Goal: Task Accomplishment & Management: Manage account settings

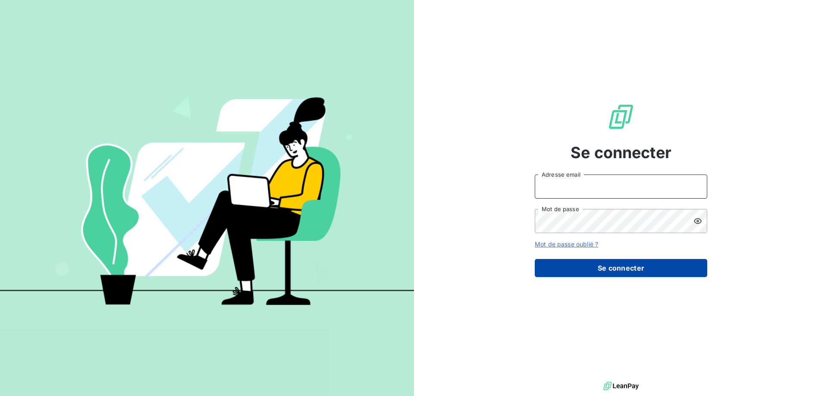
type input "[EMAIL_ADDRESS][DOMAIN_NAME]"
click at [624, 263] on button "Se connecter" at bounding box center [621, 268] width 172 height 18
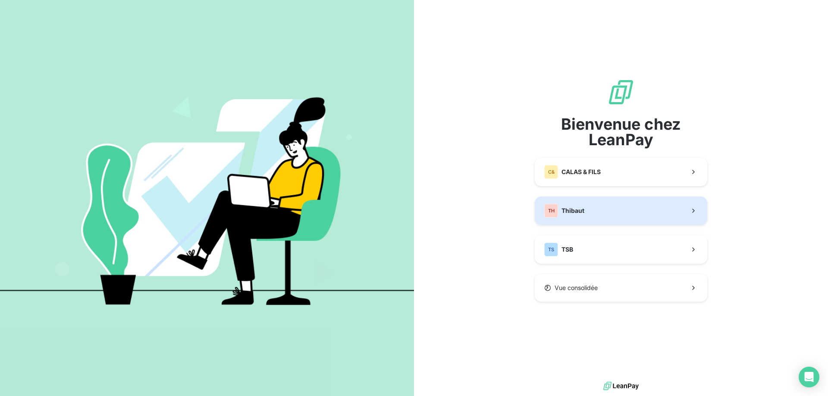
click at [573, 215] on div "TH Thibaut" at bounding box center [564, 211] width 40 height 14
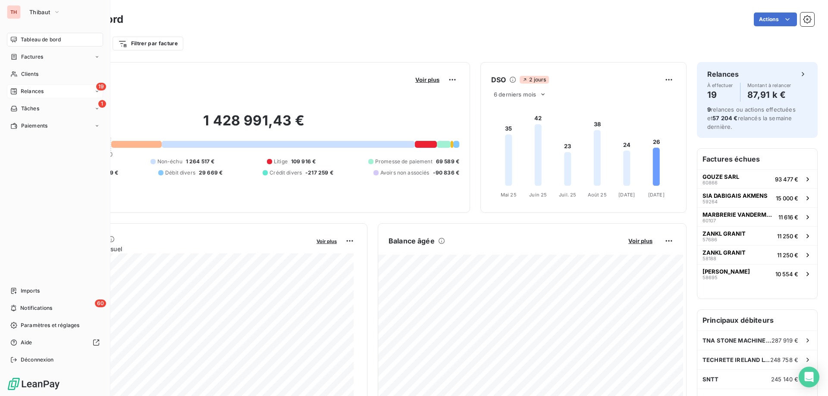
click at [14, 90] on icon at bounding box center [14, 91] width 6 height 6
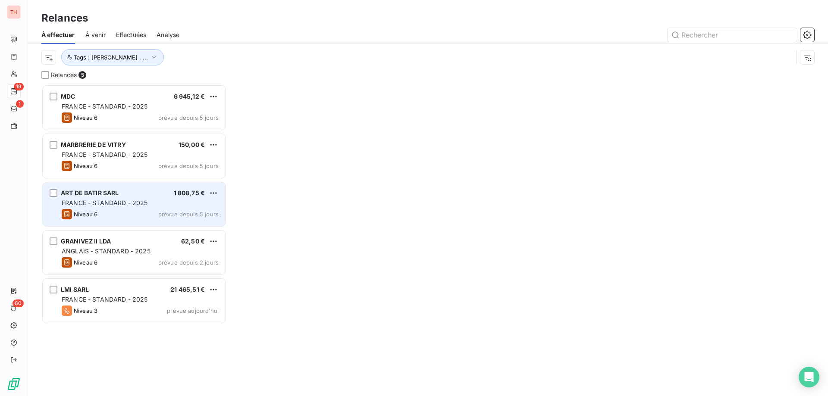
scroll to position [305, 179]
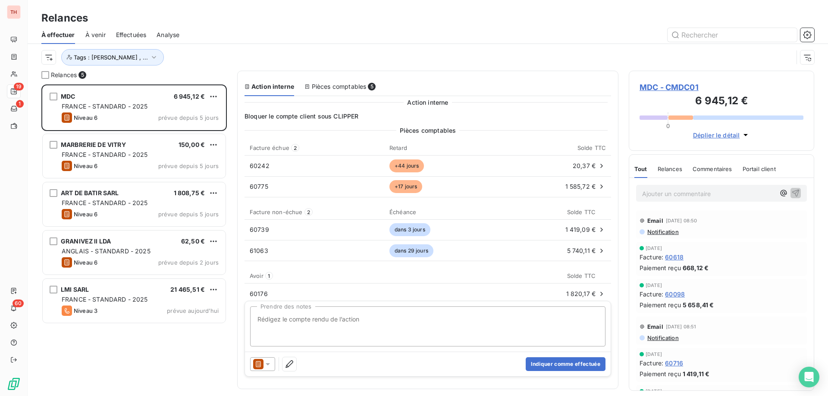
drag, startPoint x: 143, startPoint y: 294, endPoint x: 15, endPoint y: 250, distance: 135.6
click at [143, 294] on div "LMI SARL 21 465,51 € FRANCE - STANDARD - 2025 Niveau 3 prévue aujourd’hui" at bounding box center [134, 301] width 183 height 44
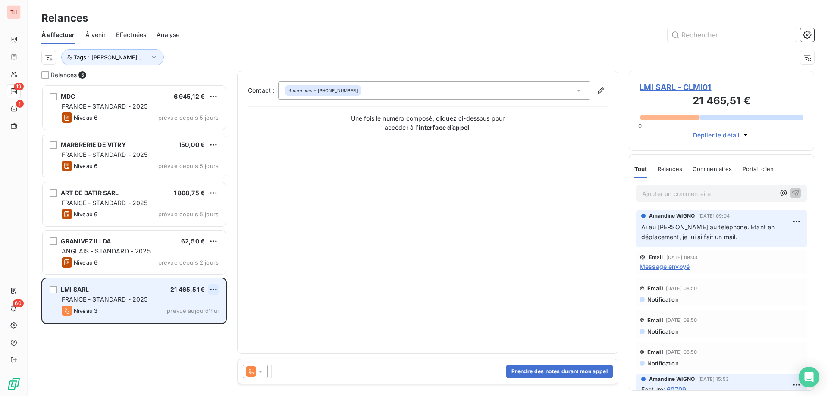
click at [216, 290] on html "TH 19 1 60 Relances À effectuer À venir Effectuées Analyse Tags : Noura Gilbert…" at bounding box center [414, 198] width 828 height 396
click at [194, 306] on div "Replanifier cette action" at bounding box center [176, 307] width 77 height 14
select select "9"
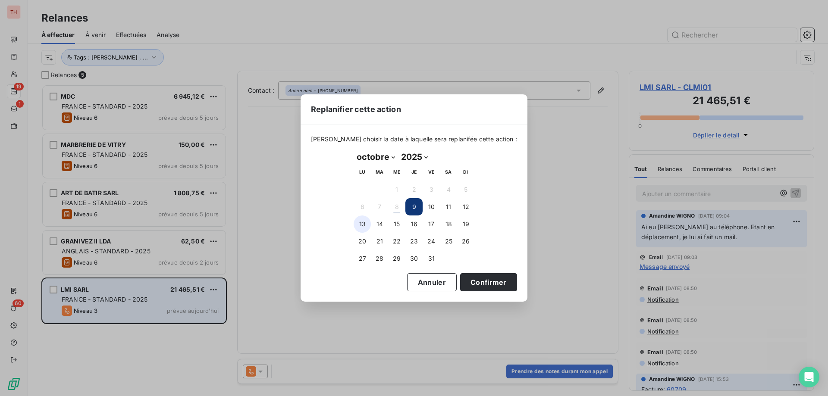
click at [360, 229] on button "13" at bounding box center [362, 224] width 17 height 17
click at [489, 278] on button "Confirmer" at bounding box center [488, 282] width 57 height 18
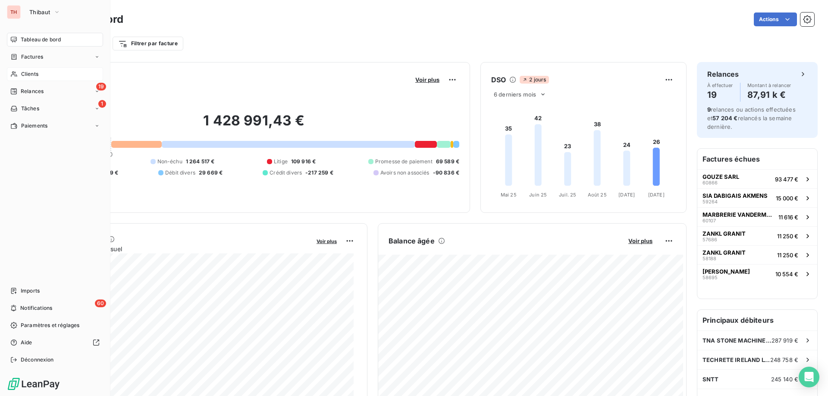
click at [18, 73] on div "Clients" at bounding box center [55, 74] width 96 height 14
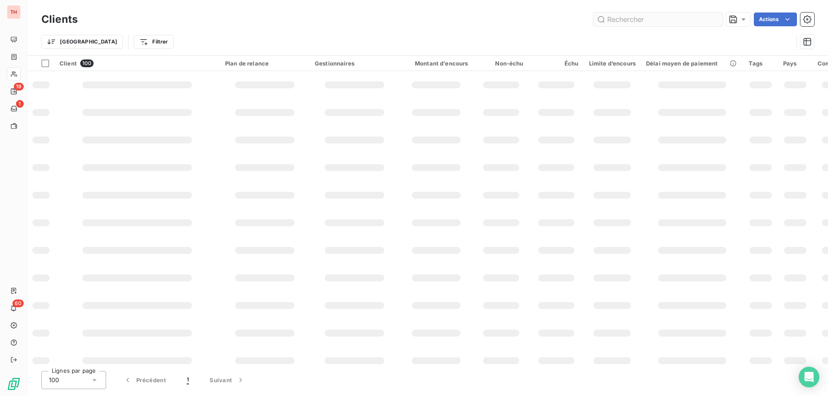
click at [643, 21] on input "text" at bounding box center [657, 20] width 129 height 14
type input "instant"
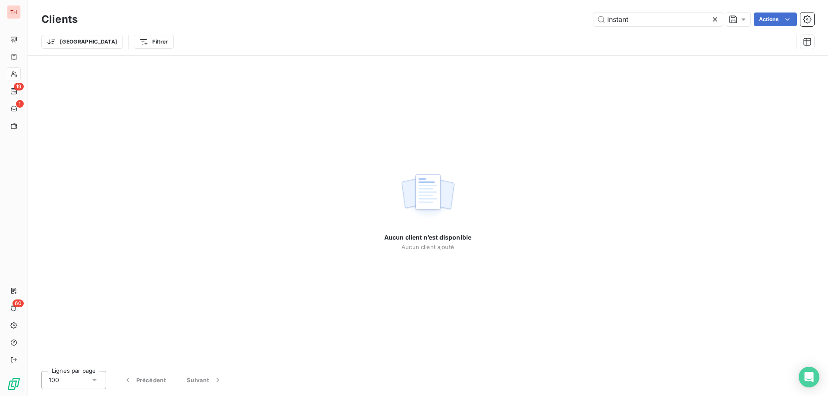
drag, startPoint x: 649, startPoint y: 20, endPoint x: 592, endPoint y: 20, distance: 56.5
click at [592, 20] on div "instant Actions" at bounding box center [451, 20] width 726 height 14
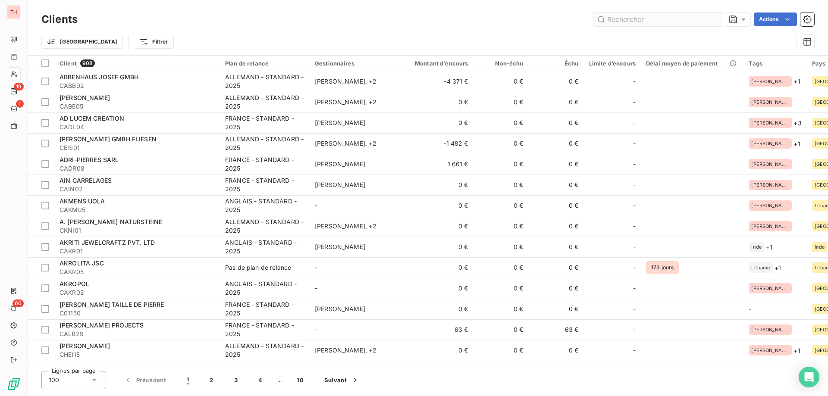
click at [636, 22] on input "text" at bounding box center [657, 20] width 129 height 14
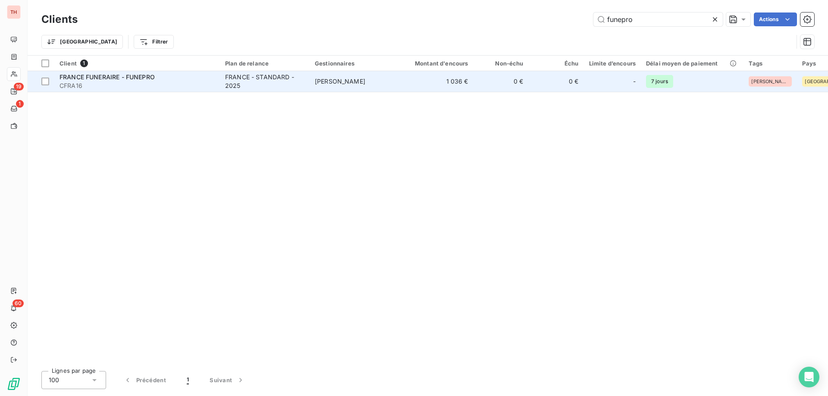
type input "funepro"
click at [304, 88] on div "FRANCE - STANDARD - 2025" at bounding box center [264, 81] width 79 height 17
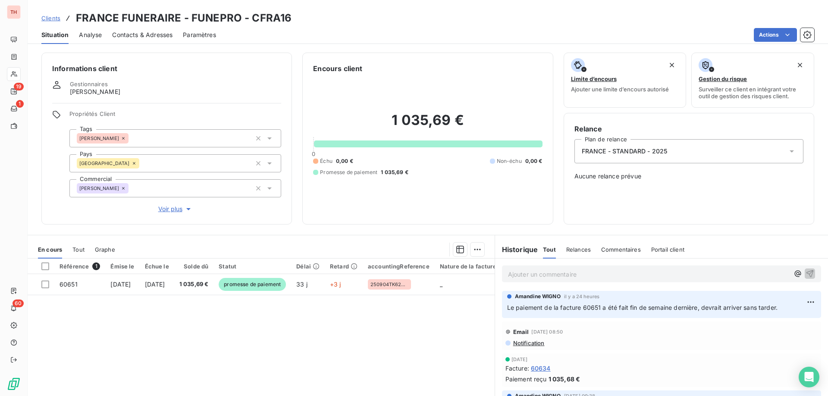
drag, startPoint x: 56, startPoint y: 19, endPoint x: 69, endPoint y: 19, distance: 12.9
click at [56, 19] on span "Clients" at bounding box center [50, 18] width 19 height 7
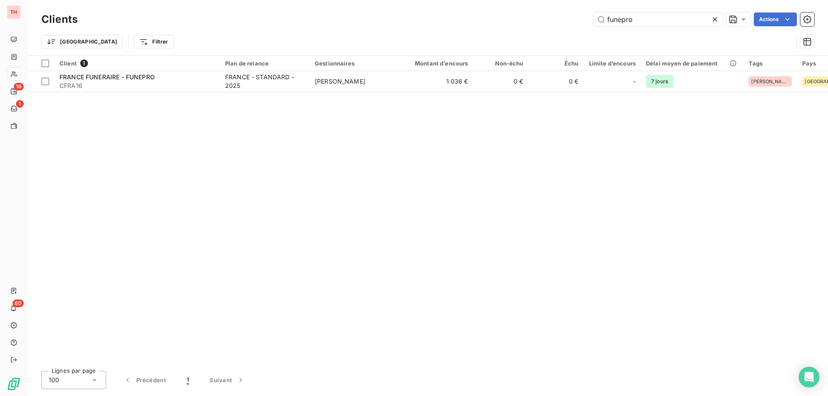
drag, startPoint x: 630, startPoint y: 17, endPoint x: 586, endPoint y: 19, distance: 44.5
click at [586, 19] on div "funepro Actions" at bounding box center [451, 20] width 726 height 14
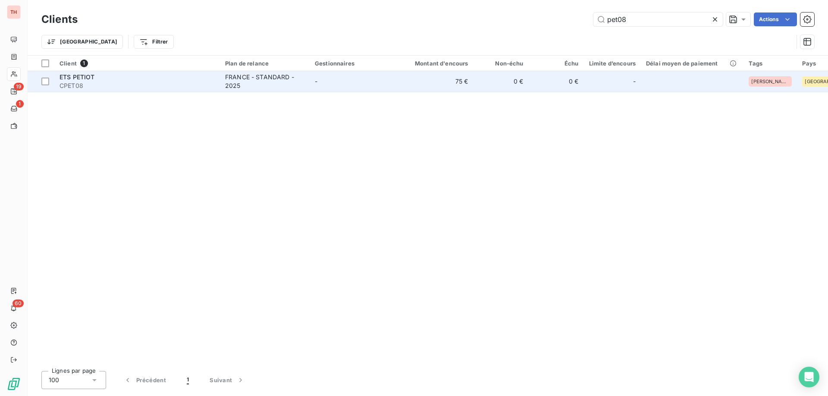
type input "pet08"
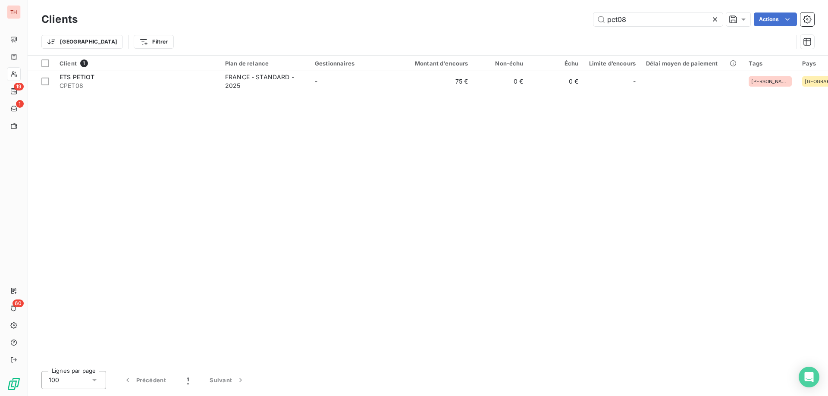
drag, startPoint x: 345, startPoint y: 84, endPoint x: 433, endPoint y: 104, distance: 90.2
click at [345, 84] on td "-" at bounding box center [355, 81] width 90 height 21
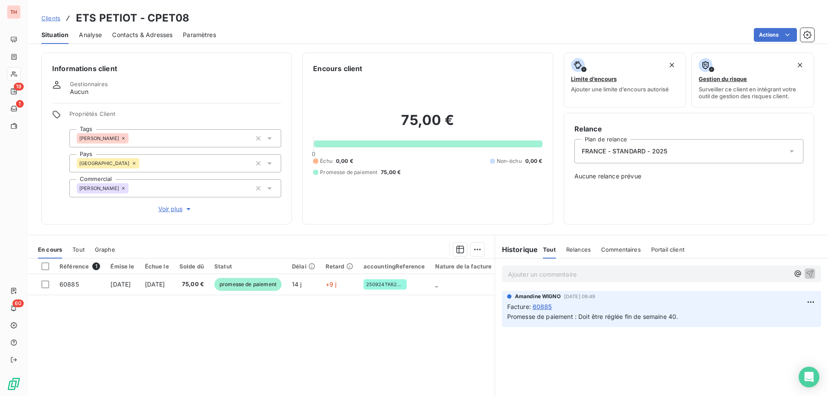
drag, startPoint x: 58, startPoint y: 17, endPoint x: 74, endPoint y: 20, distance: 16.2
click at [58, 18] on span "Clients" at bounding box center [50, 18] width 19 height 7
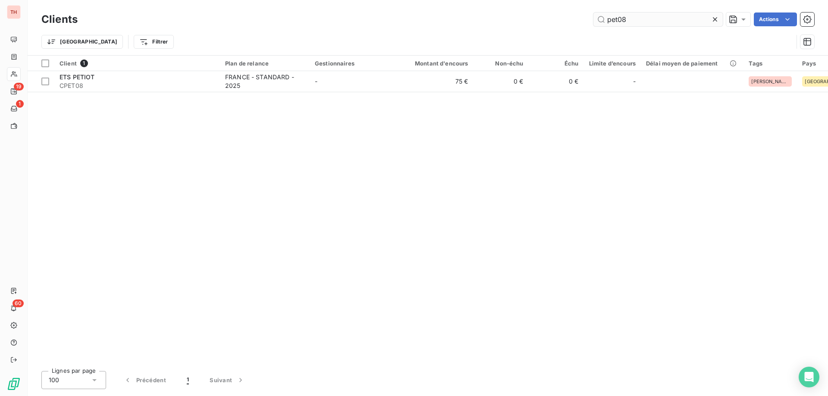
drag, startPoint x: 645, startPoint y: 18, endPoint x: 601, endPoint y: 22, distance: 44.6
click at [602, 21] on input "pet08" at bounding box center [657, 20] width 129 height 14
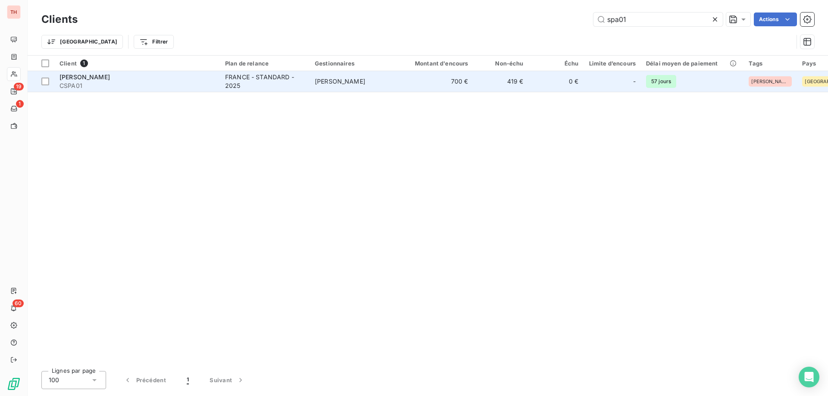
type input "spa01"
click at [398, 86] on td "[PERSON_NAME]" at bounding box center [355, 81] width 90 height 21
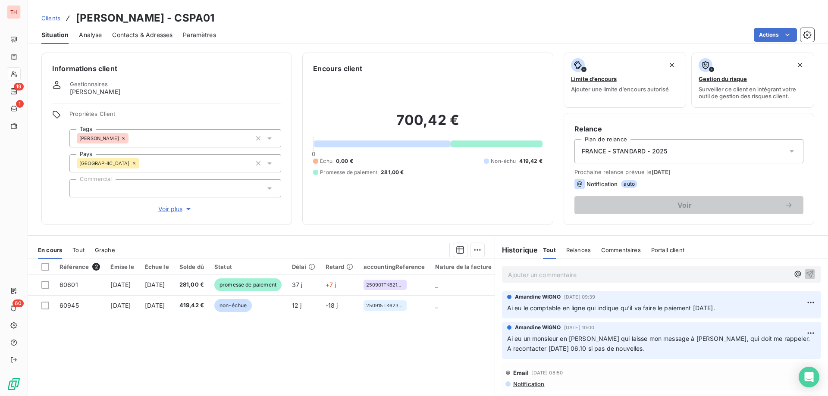
click at [51, 16] on span "Clients" at bounding box center [50, 18] width 19 height 7
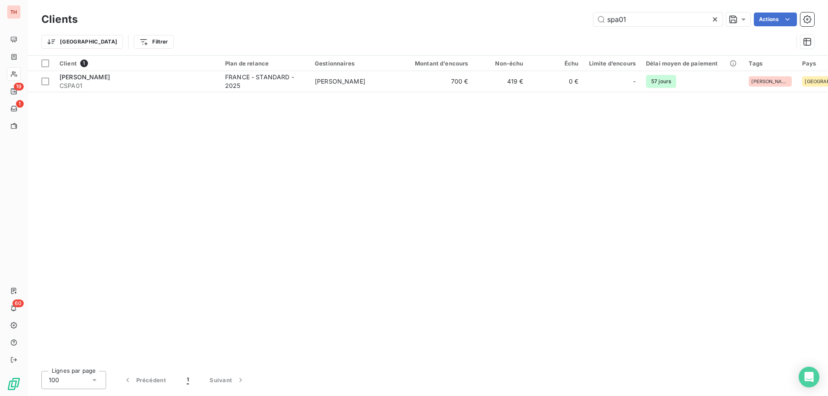
drag, startPoint x: 644, startPoint y: 19, endPoint x: 589, endPoint y: 19, distance: 54.8
click at [589, 19] on div "spa01 Actions" at bounding box center [451, 20] width 726 height 14
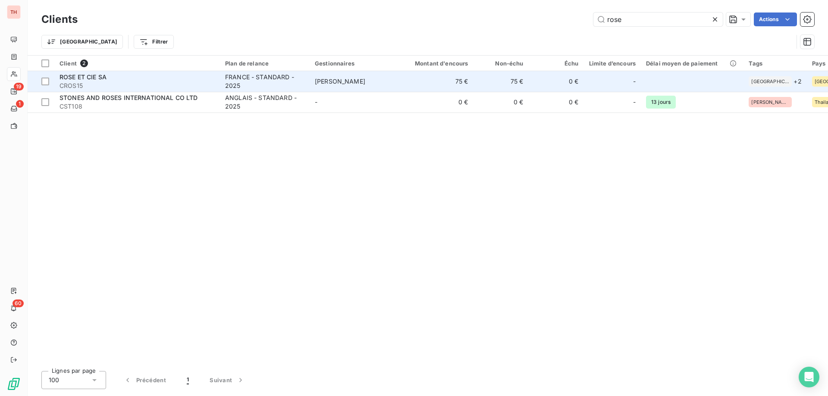
type input "rose"
click at [167, 79] on div "ROSE ET CIE SA" at bounding box center [137, 77] width 155 height 9
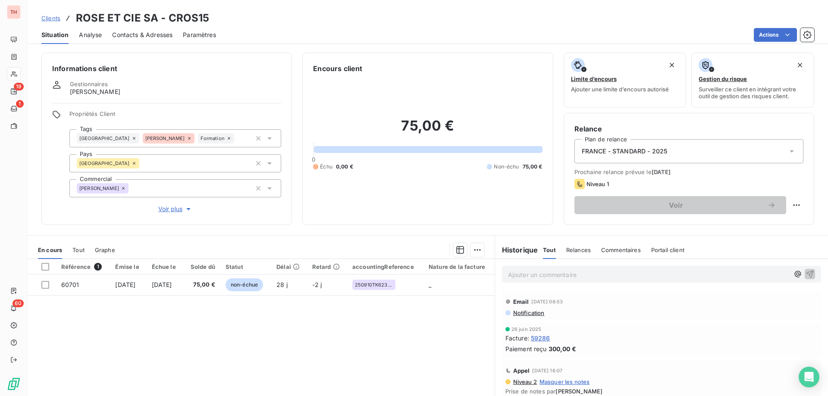
click at [54, 16] on span "Clients" at bounding box center [50, 18] width 19 height 7
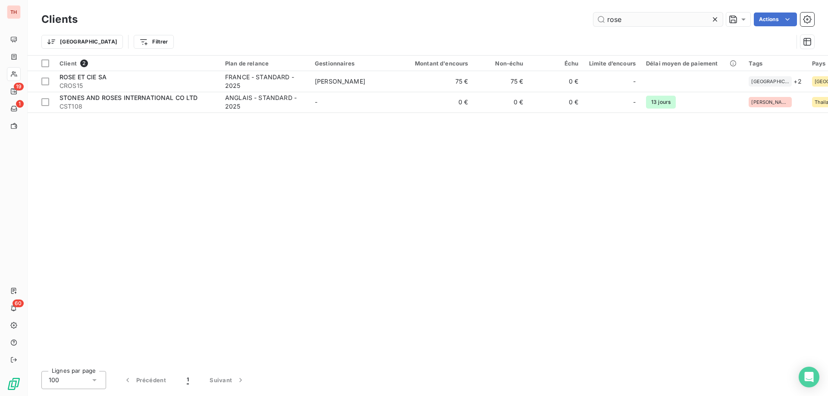
drag, startPoint x: 633, startPoint y: 17, endPoint x: 593, endPoint y: 16, distance: 40.1
click at [593, 16] on input "rose" at bounding box center [657, 20] width 129 height 14
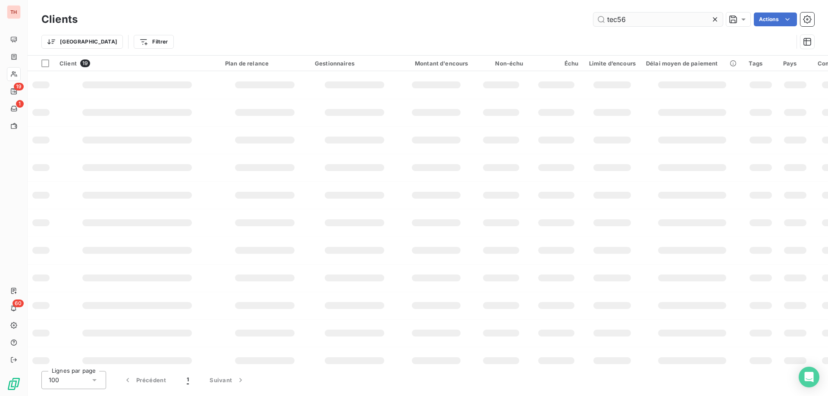
type input "tec56"
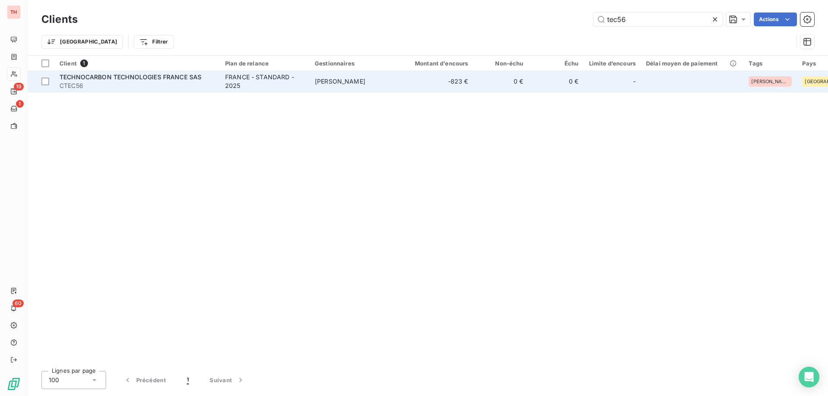
click at [357, 87] on td "[PERSON_NAME]" at bounding box center [355, 81] width 90 height 21
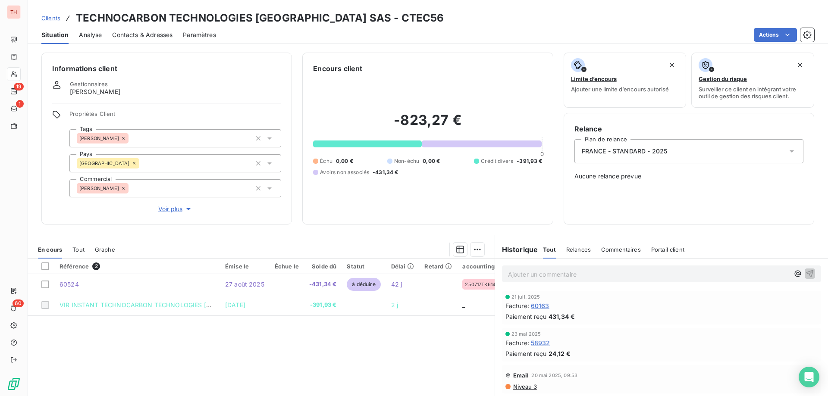
drag, startPoint x: 47, startPoint y: 18, endPoint x: 253, endPoint y: 29, distance: 206.0
click at [47, 18] on span "Clients" at bounding box center [50, 18] width 19 height 7
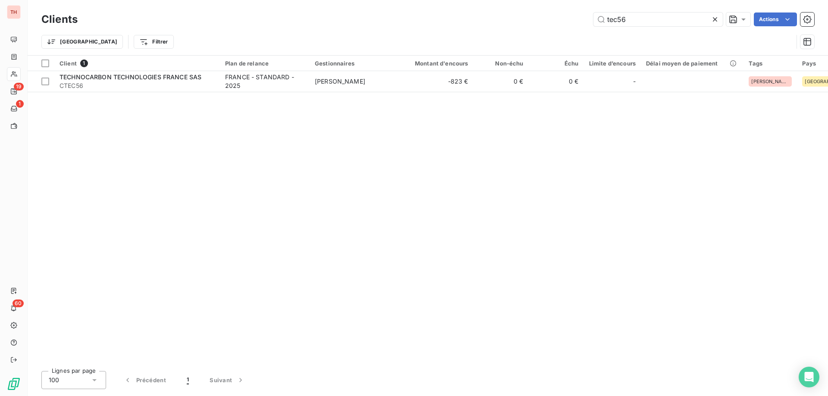
drag, startPoint x: 630, startPoint y: 17, endPoint x: 590, endPoint y: 19, distance: 40.2
click at [591, 19] on div "tec56 Actions" at bounding box center [451, 20] width 726 height 14
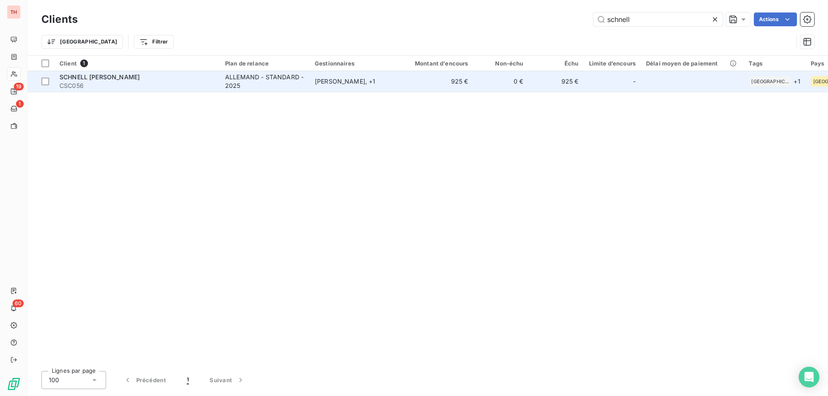
type input "schnell"
click at [266, 77] on div "ALLEMAND - STANDARD - 2025" at bounding box center [264, 81] width 79 height 17
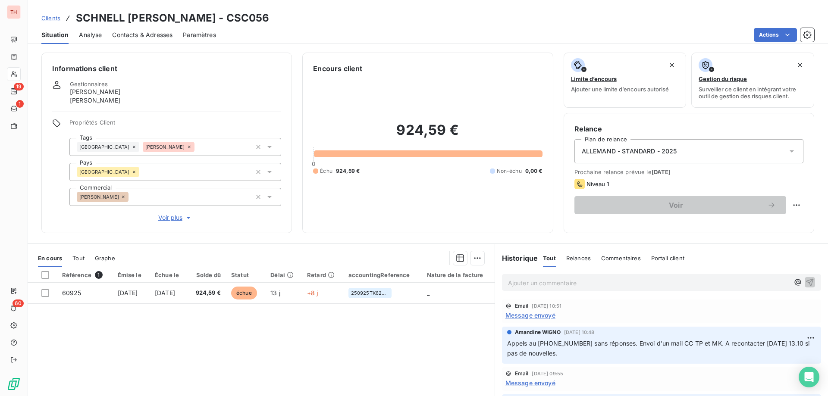
drag, startPoint x: 48, startPoint y: 16, endPoint x: 61, endPoint y: 17, distance: 13.0
click at [48, 16] on span "Clients" at bounding box center [50, 18] width 19 height 7
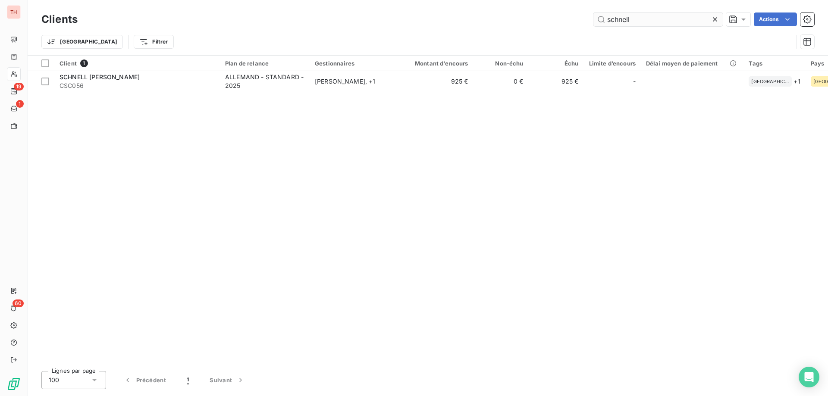
drag, startPoint x: 635, startPoint y: 18, endPoint x: 594, endPoint y: 25, distance: 41.6
click at [594, 25] on input "schnell" at bounding box center [657, 20] width 129 height 14
type input "lmi01"
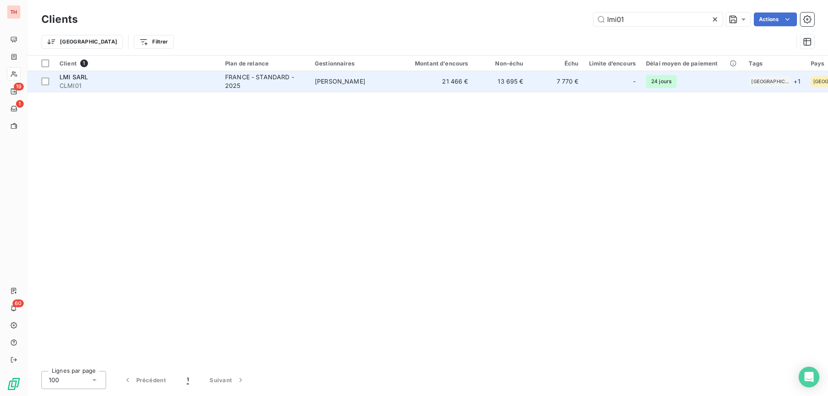
click at [370, 84] on td "[PERSON_NAME]" at bounding box center [355, 81] width 90 height 21
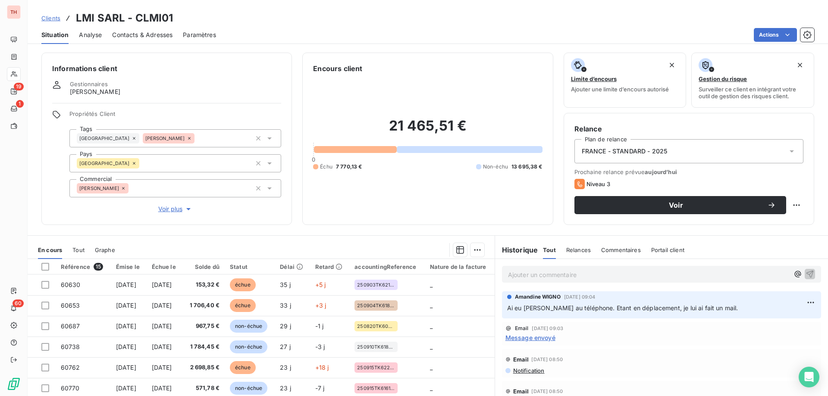
scroll to position [43, 0]
